Goal: Navigation & Orientation: Go to known website

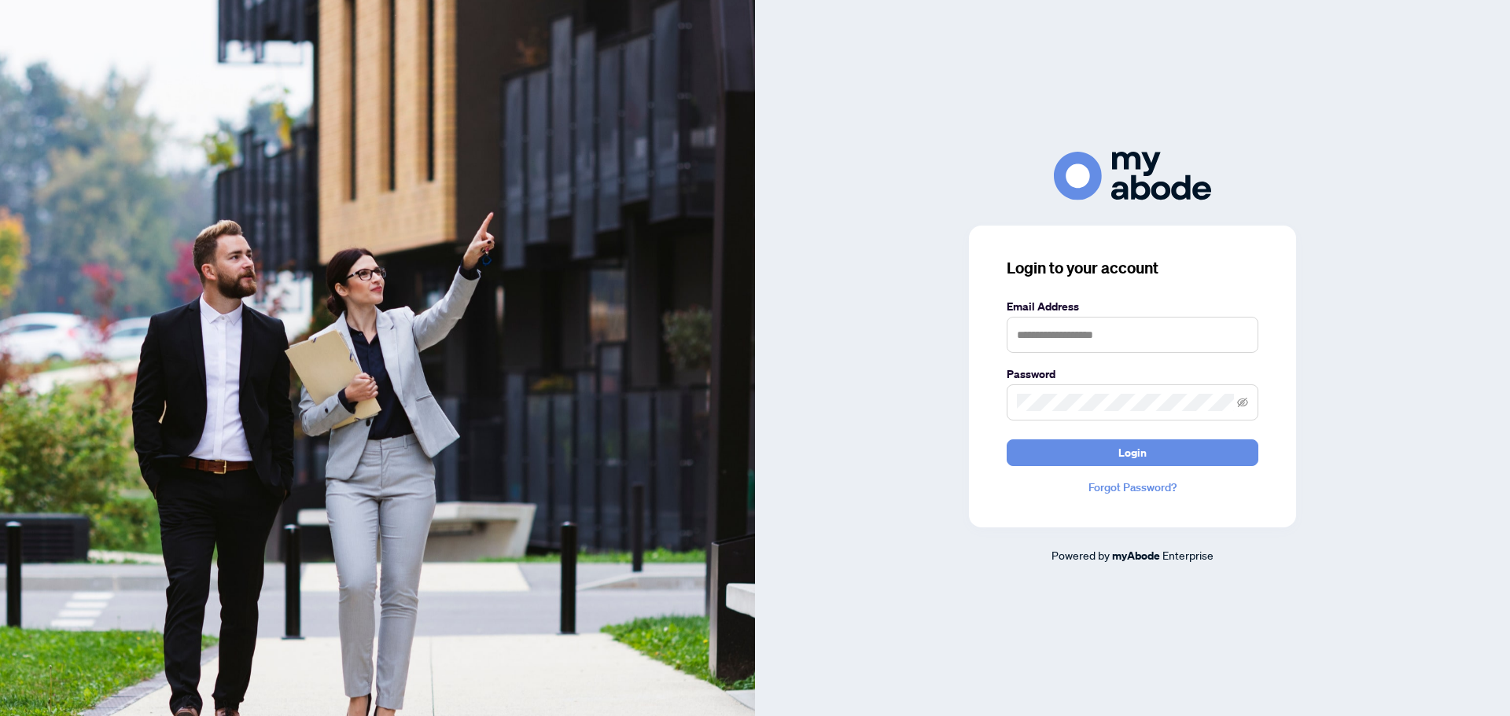
click at [1237, 337] on keeper-lock "Open Keeper Popup" at bounding box center [1239, 335] width 19 height 19
type input "**********"
click at [1202, 451] on button "Login" at bounding box center [1132, 453] width 252 height 27
